Goal: Contribute content: Add original content to the website for others to see

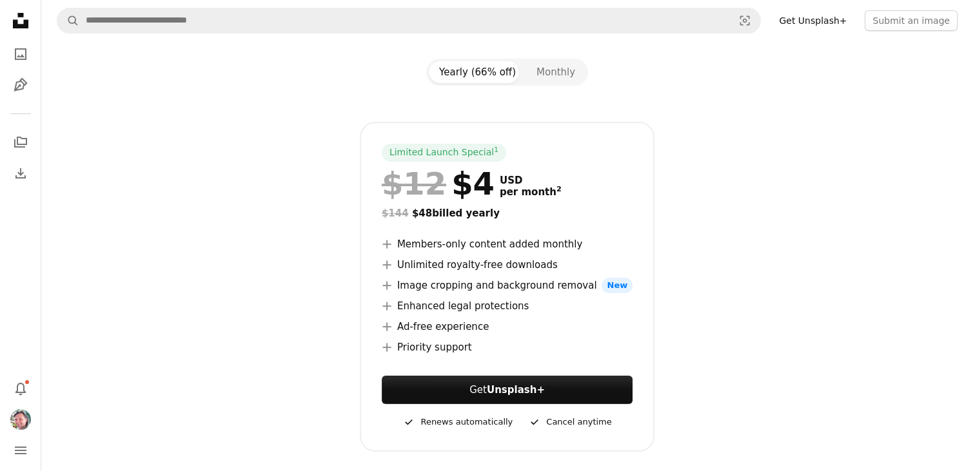
scroll to position [193, 0]
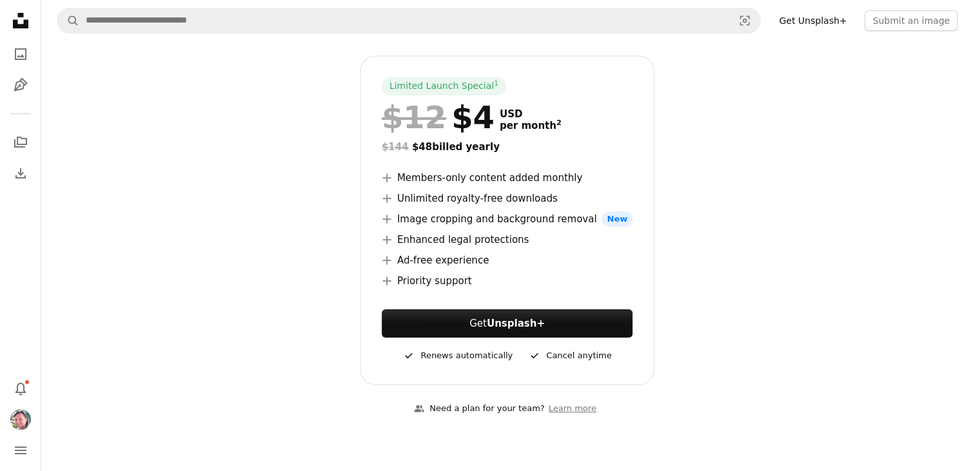
click at [415, 239] on li "A plus sign Enhanced legal protections" at bounding box center [507, 239] width 251 height 15
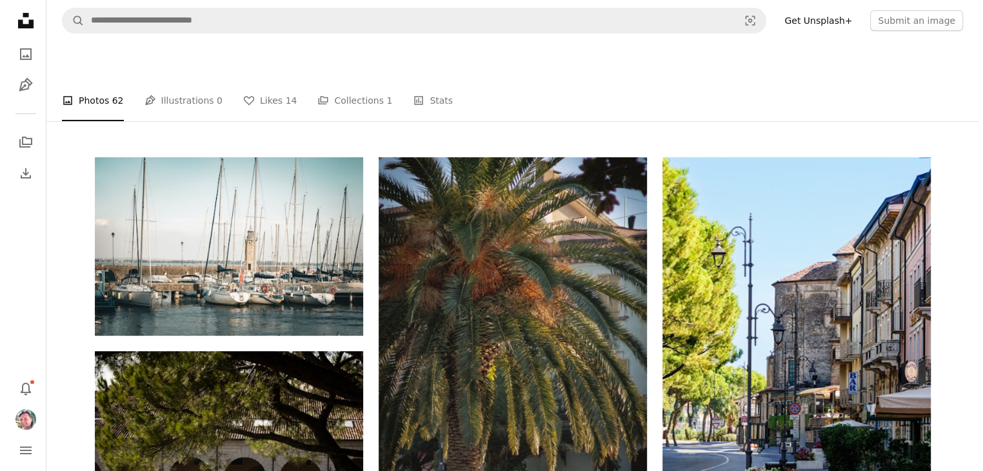
scroll to position [0, 0]
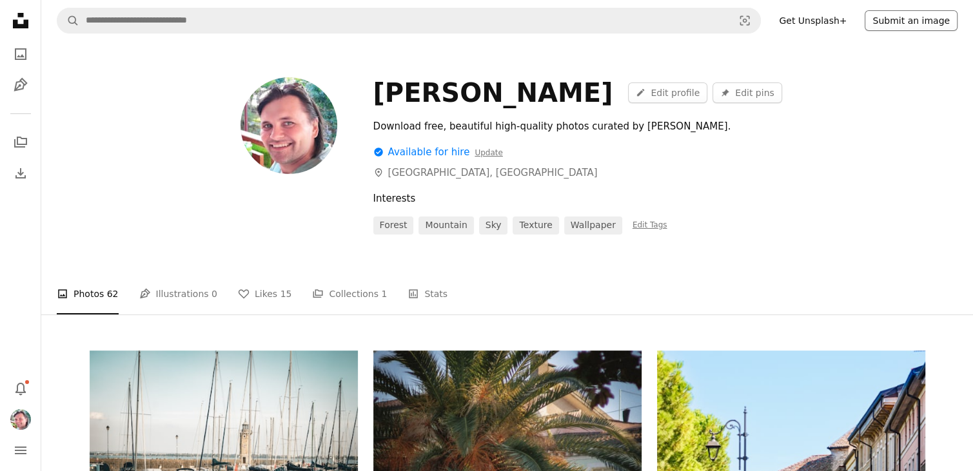
click at [923, 23] on button "Submit an image" at bounding box center [911, 20] width 93 height 21
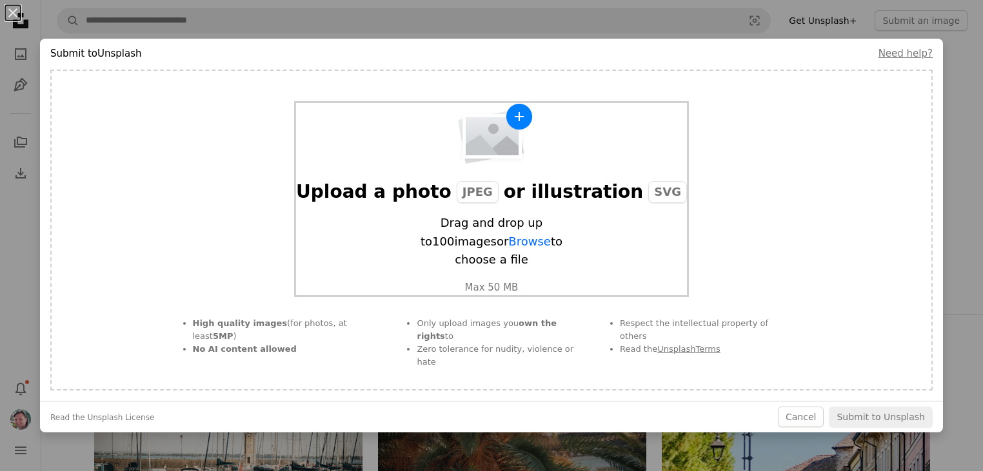
click at [508, 248] on span "Browse" at bounding box center [529, 242] width 43 height 14
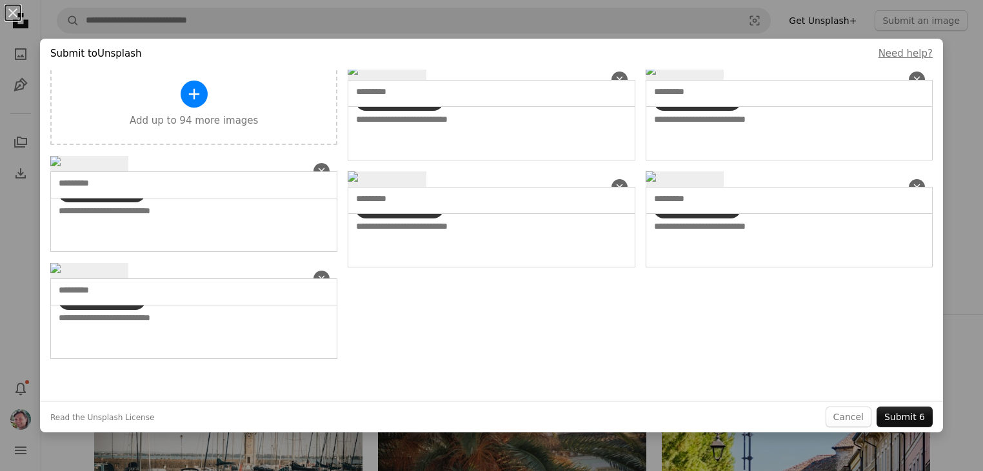
scroll to position [322, 0]
click at [132, 190] on input "text" at bounding box center [171, 183] width 225 height 13
type input "*"
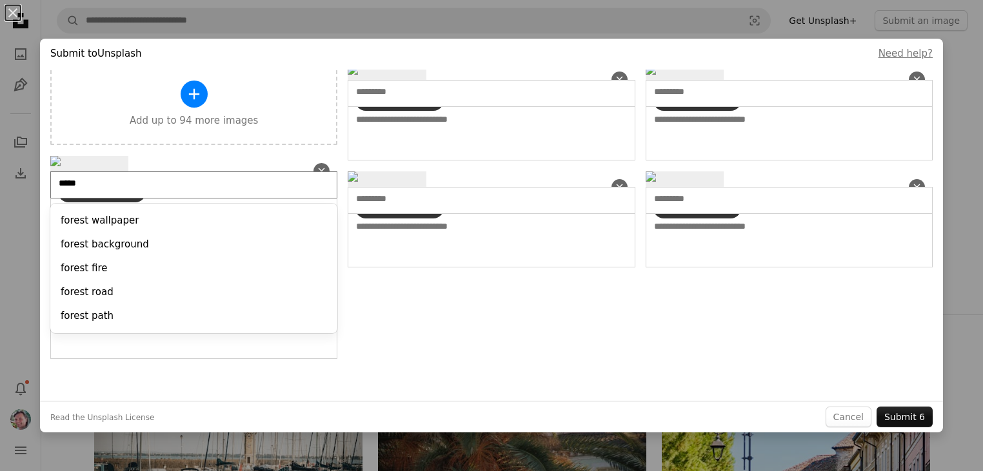
type input "******"
type input "*****"
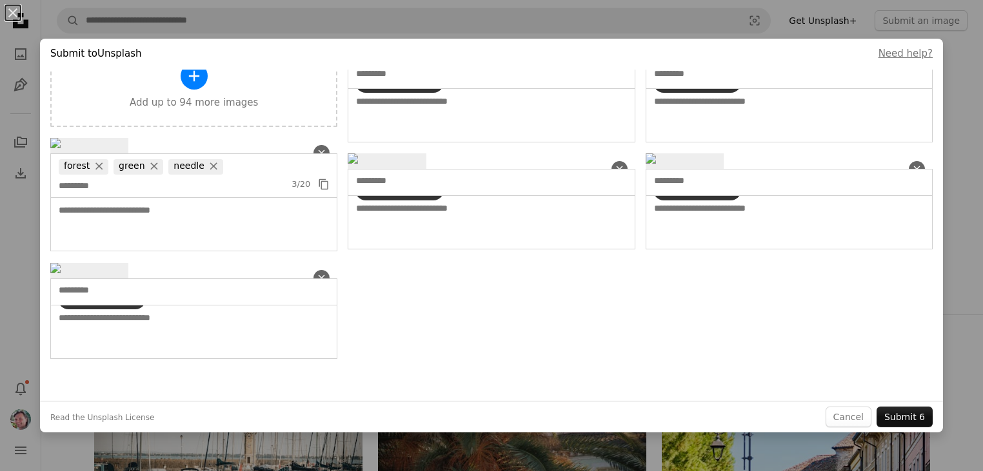
click at [324, 190] on icon "Copy content" at bounding box center [324, 185] width 12 height 12
click at [740, 81] on input "text" at bounding box center [766, 74] width 225 height 13
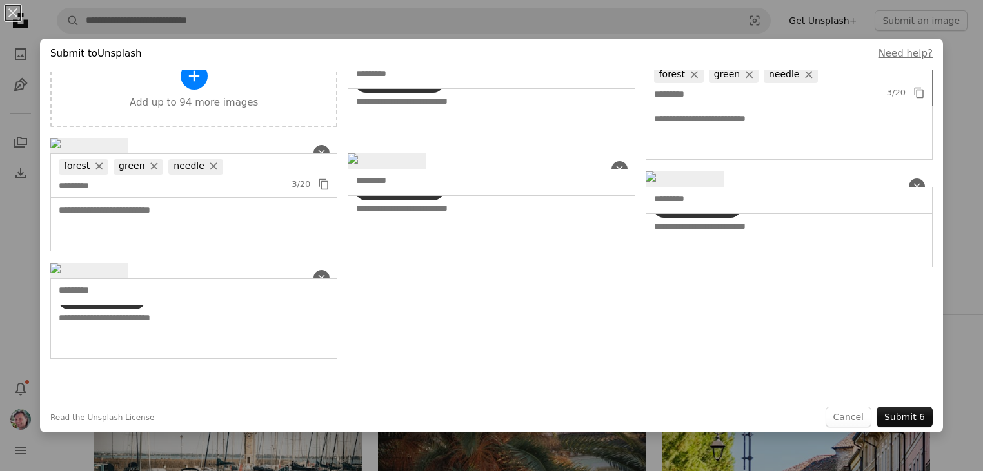
scroll to position [838, 0]
click at [119, 297] on input "text" at bounding box center [171, 290] width 225 height 13
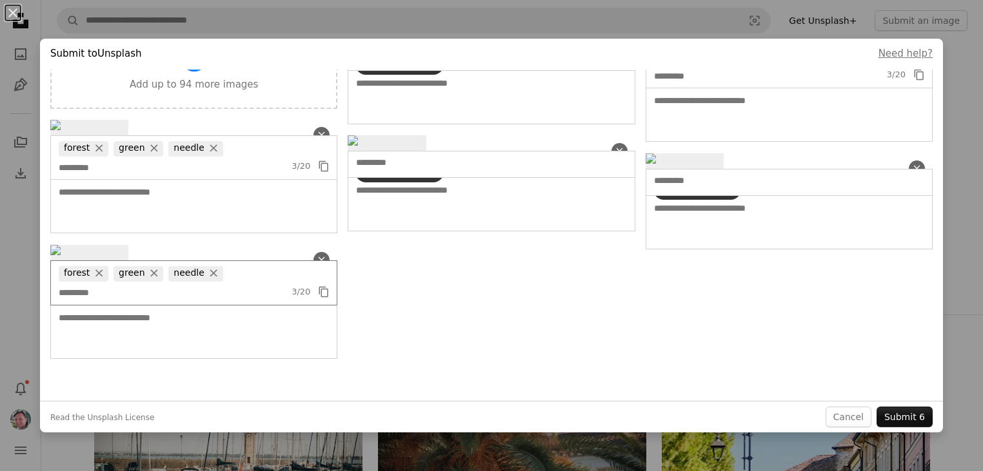
scroll to position [516, 0]
click at [438, 178] on div at bounding box center [491, 164] width 287 height 27
click at [438, 170] on input "text" at bounding box center [468, 163] width 225 height 13
paste input "*"
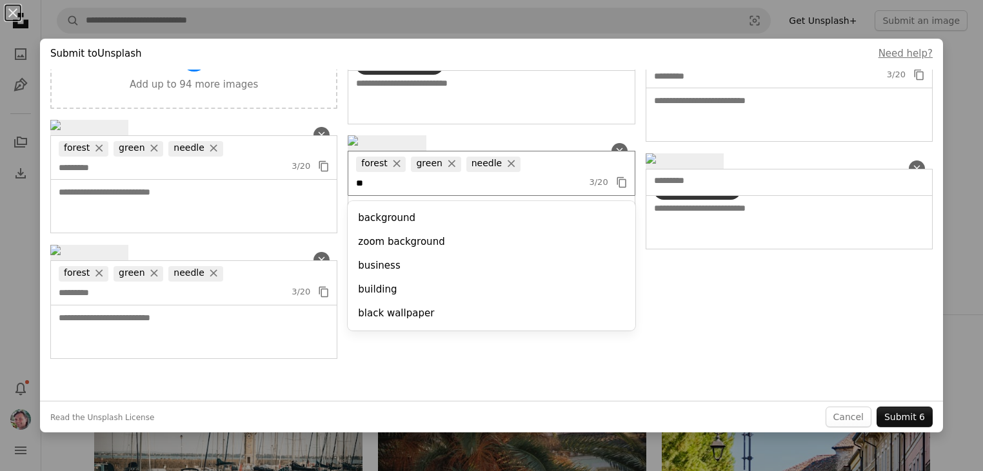
type input "***"
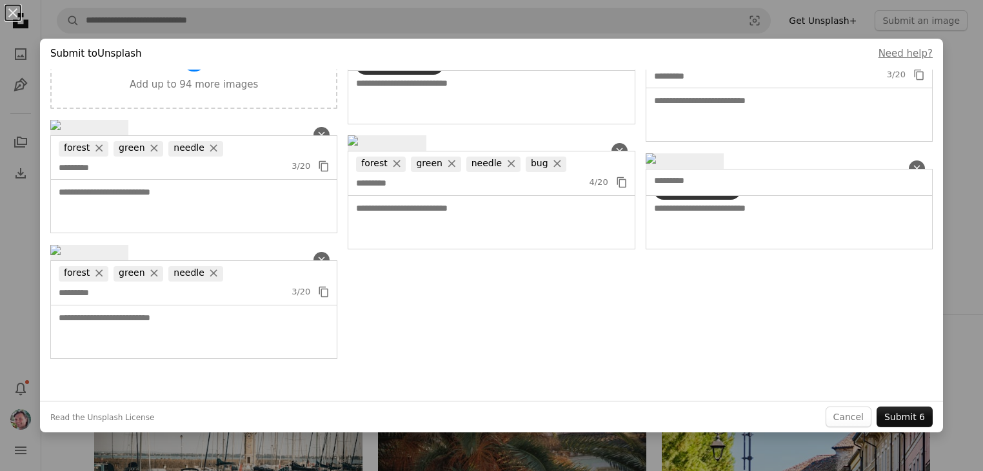
click at [619, 188] on icon "Copy content" at bounding box center [622, 183] width 12 height 12
click at [698, 188] on input "text" at bounding box center [766, 181] width 225 height 13
paste input "*"
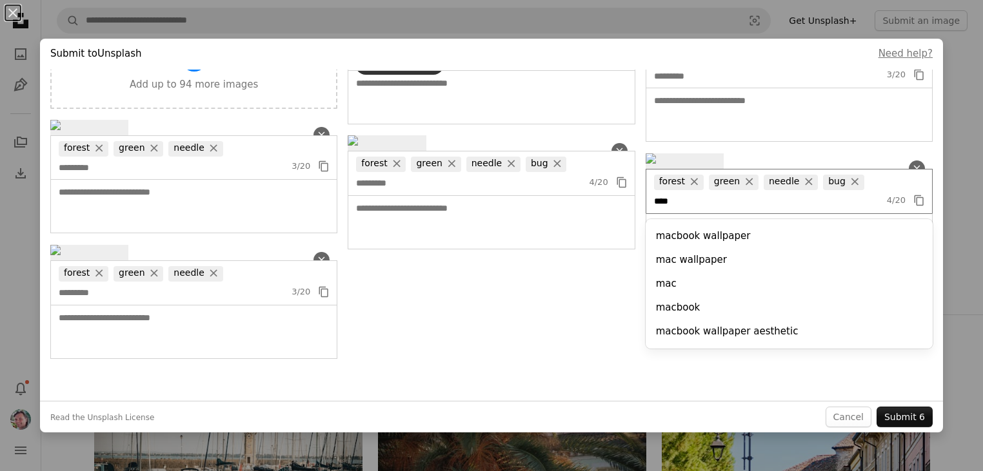
type input "*****"
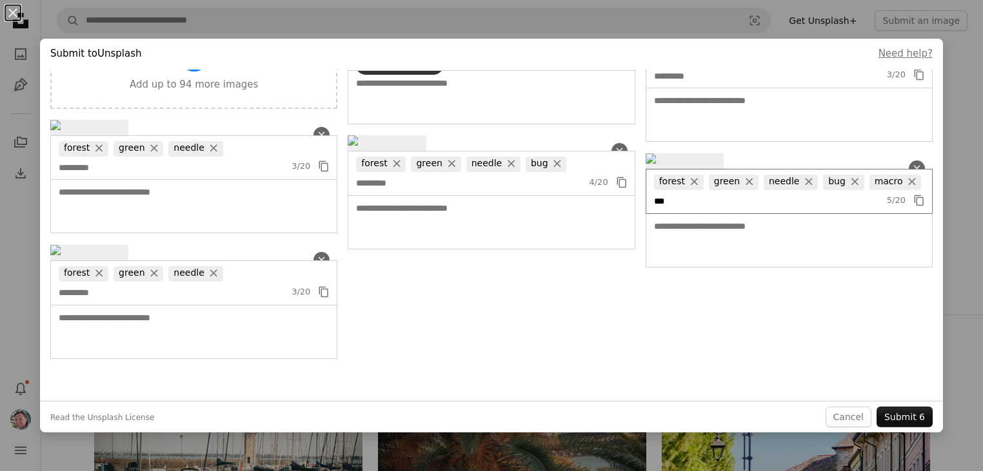
type input "****"
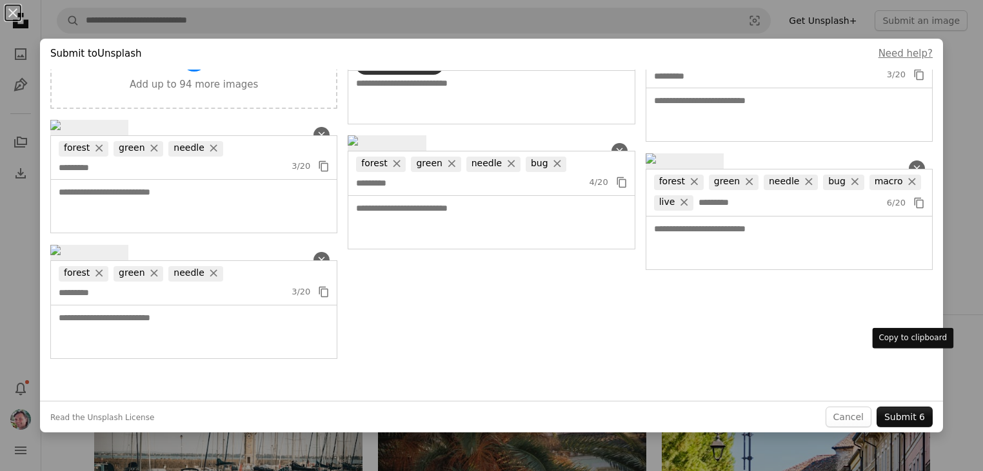
click at [913, 209] on icon "Copy content" at bounding box center [919, 203] width 12 height 12
click at [548, 171] on button "×" at bounding box center [557, 164] width 19 height 14
click at [391, 171] on button "×" at bounding box center [396, 164] width 19 height 14
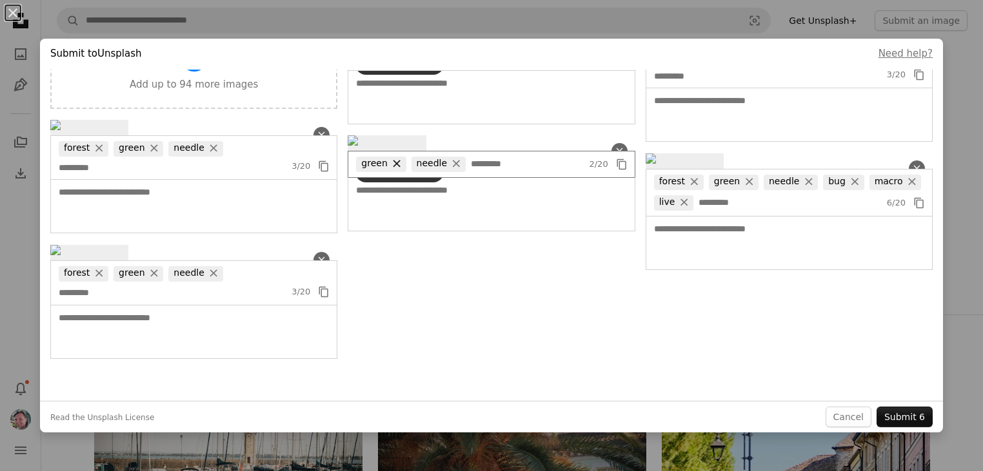
click at [391, 171] on button "×" at bounding box center [396, 164] width 19 height 14
click at [392, 171] on button "×" at bounding box center [401, 164] width 19 height 14
click at [427, 63] on input "text" at bounding box center [468, 56] width 225 height 13
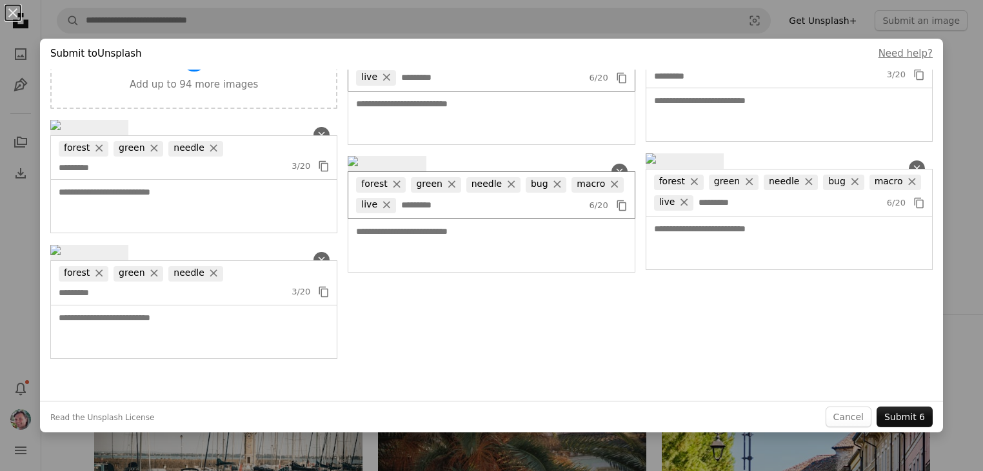
click at [548, 64] on button "×" at bounding box center [557, 57] width 19 height 14
click at [413, 83] on input "text" at bounding box center [468, 76] width 225 height 13
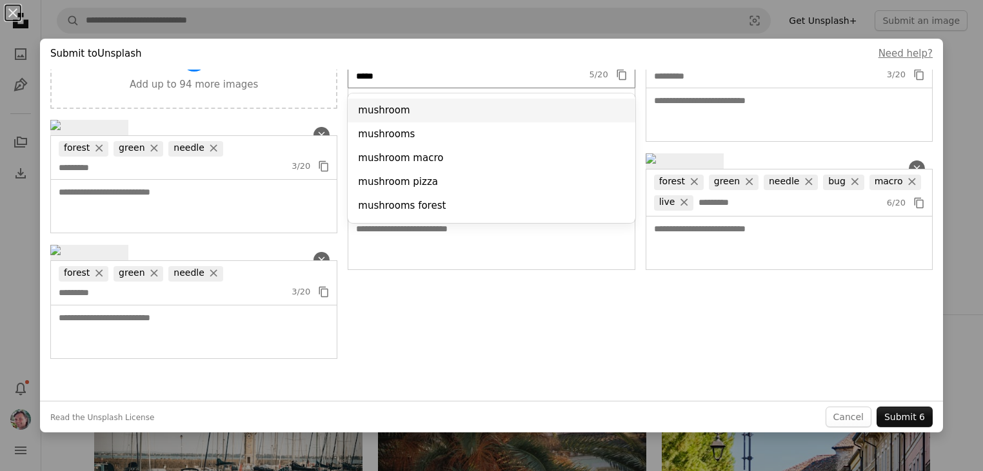
type input "*****"
click at [380, 123] on div "mushroom" at bounding box center [491, 111] width 287 height 24
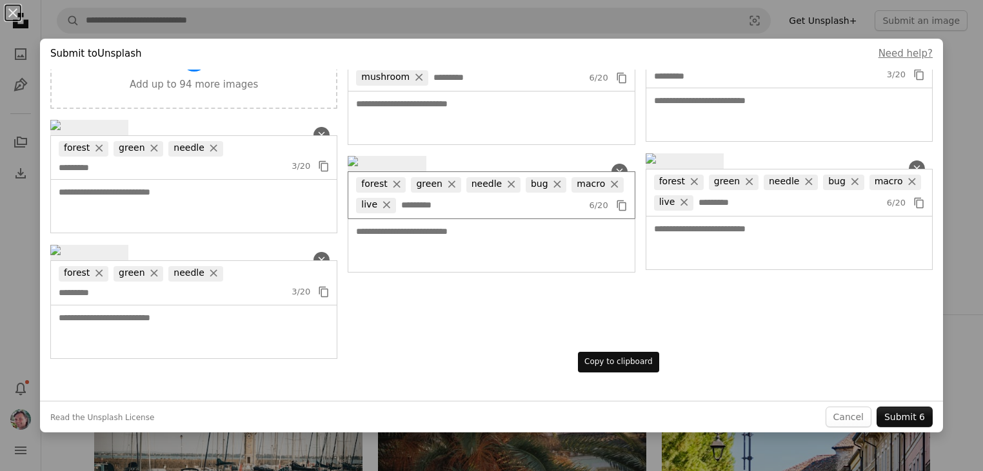
click at [616, 84] on icon "Copy content" at bounding box center [622, 78] width 12 height 12
click at [908, 419] on button "Submit 6" at bounding box center [904, 417] width 56 height 21
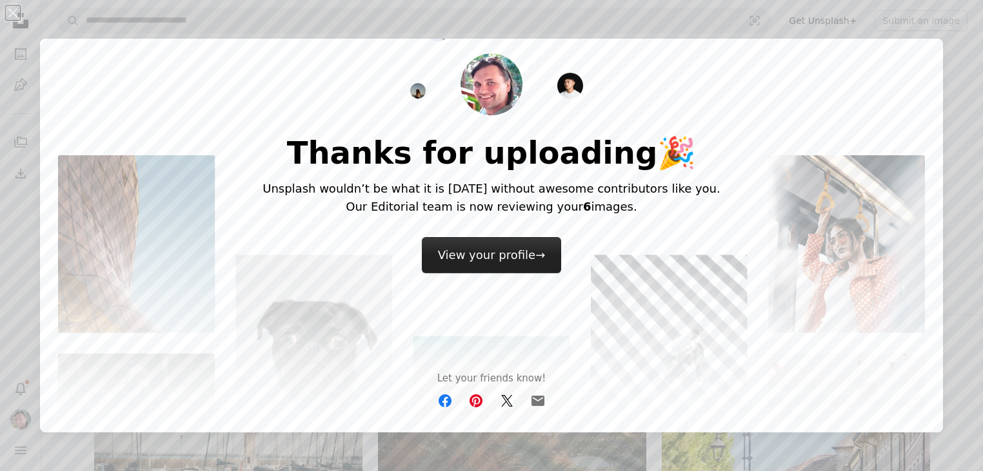
click at [472, 243] on link "View your profile →" at bounding box center [492, 255] width 140 height 36
